Goal: Entertainment & Leisure: Consume media (video, audio)

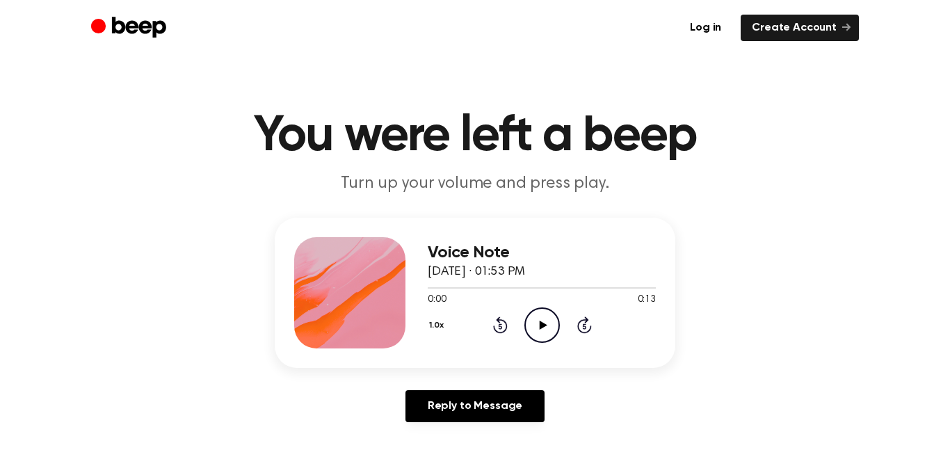
click at [542, 321] on icon "Play Audio" at bounding box center [541, 324] width 35 height 35
click at [543, 323] on icon at bounding box center [543, 325] width 8 height 9
click at [538, 320] on icon "Play Audio" at bounding box center [541, 324] width 35 height 35
click at [562, 322] on div "1.0x Rewind 5 seconds Play Audio Skip 5 seconds" at bounding box center [542, 324] width 228 height 35
click at [549, 321] on icon "Play Audio" at bounding box center [541, 324] width 35 height 35
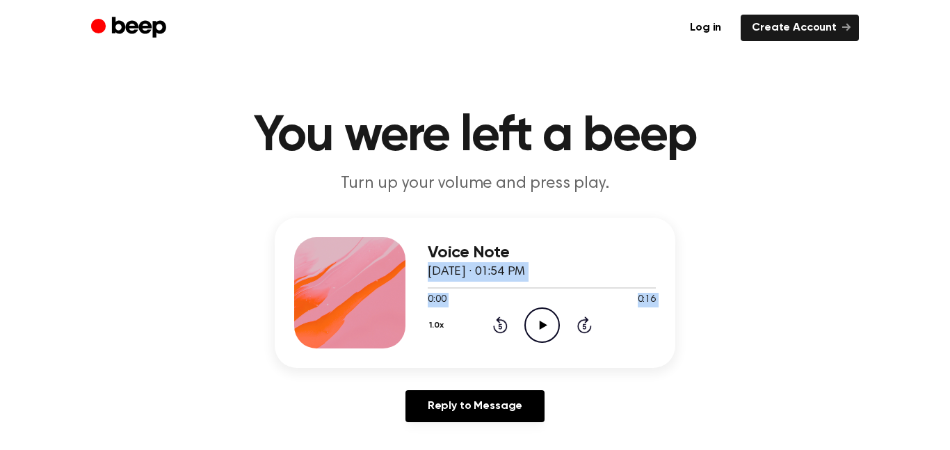
drag, startPoint x: 641, startPoint y: 209, endPoint x: 505, endPoint y: 348, distance: 194.8
click at [505, 348] on main "You were left a beep Turn up your volume and press play. Voice Note August 14, …" at bounding box center [475, 429] width 950 height 858
click at [540, 314] on icon "Play Audio" at bounding box center [541, 324] width 35 height 35
click at [548, 331] on icon "Pause Audio" at bounding box center [541, 324] width 35 height 35
click at [545, 320] on icon "Play Audio" at bounding box center [541, 324] width 35 height 35
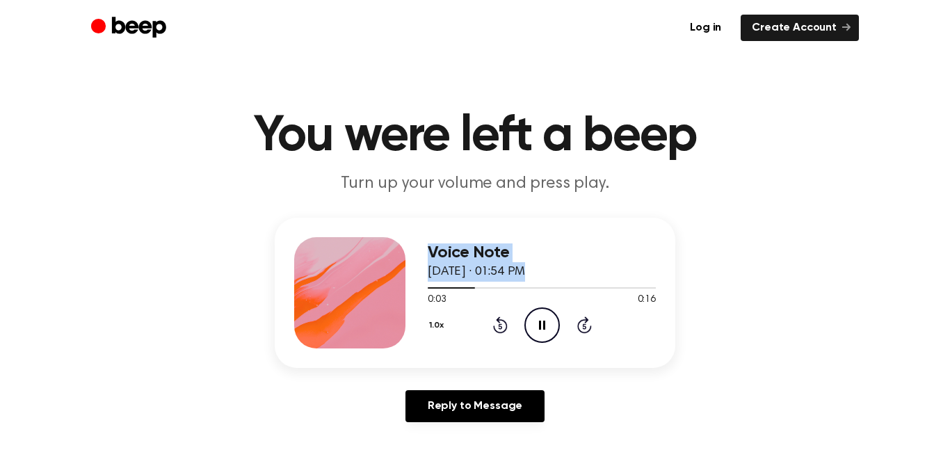
click at [408, 290] on div "Voice Note August 14, 2022 · 01:54 PM 0:03 0:16 Your browser does not support t…" at bounding box center [475, 293] width 401 height 150
click at [474, 288] on div at bounding box center [455, 287] width 55 height 1
click at [500, 326] on icon at bounding box center [499, 327] width 3 height 6
click at [498, 320] on icon at bounding box center [500, 324] width 15 height 17
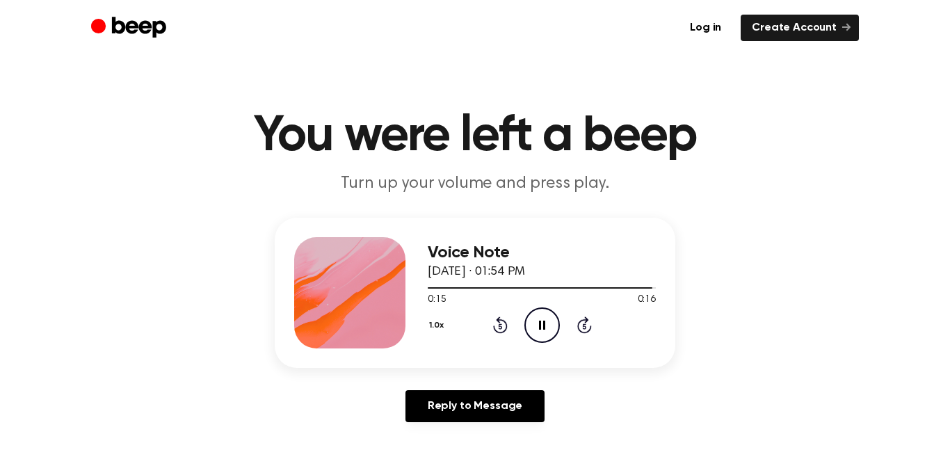
click at [504, 307] on div "1.0x Rewind 5 seconds Pause Audio Skip 5 seconds" at bounding box center [542, 324] width 228 height 35
click at [504, 318] on icon "Rewind 5 seconds" at bounding box center [499, 325] width 15 height 18
click at [501, 321] on icon "Rewind 5 seconds" at bounding box center [499, 325] width 15 height 18
click at [501, 323] on icon "Rewind 5 seconds" at bounding box center [499, 325] width 15 height 18
click at [500, 319] on icon at bounding box center [500, 324] width 15 height 17
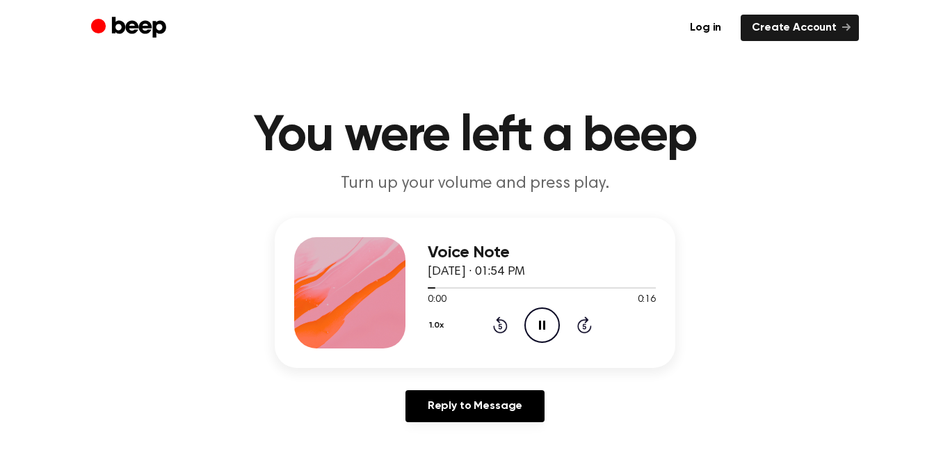
click at [496, 322] on icon "Rewind 5 seconds" at bounding box center [499, 325] width 15 height 18
click at [493, 328] on icon at bounding box center [500, 324] width 15 height 17
click at [540, 332] on icon "Play Audio" at bounding box center [541, 324] width 35 height 35
click at [542, 321] on icon "Play Audio" at bounding box center [541, 324] width 35 height 35
